Goal: Navigation & Orientation: Find specific page/section

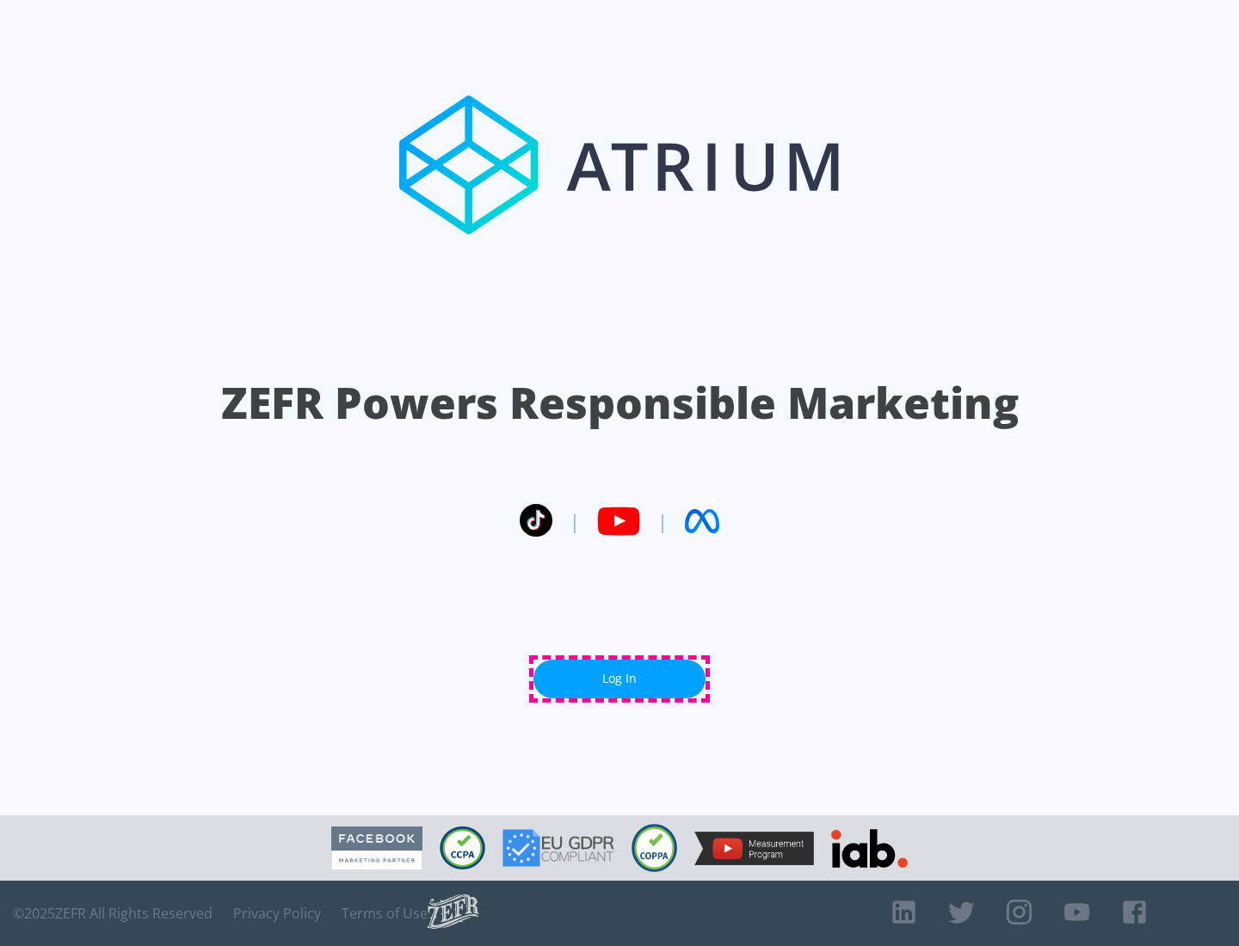
click at [619, 679] on link "Log In" at bounding box center [619, 679] width 172 height 39
